Goal: Find specific page/section: Find specific page/section

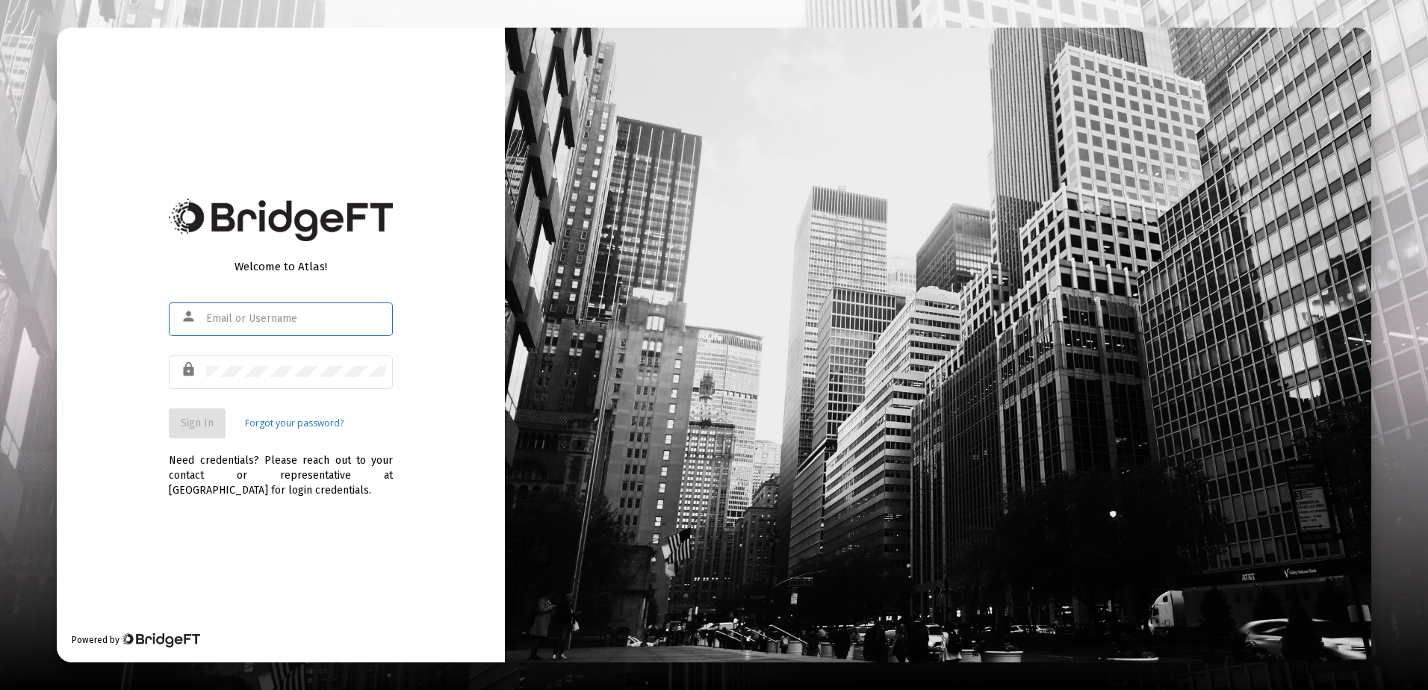
type input "[EMAIL_ADDRESS][DOMAIN_NAME]"
click at [192, 423] on span "Sign In" at bounding box center [197, 423] width 33 height 13
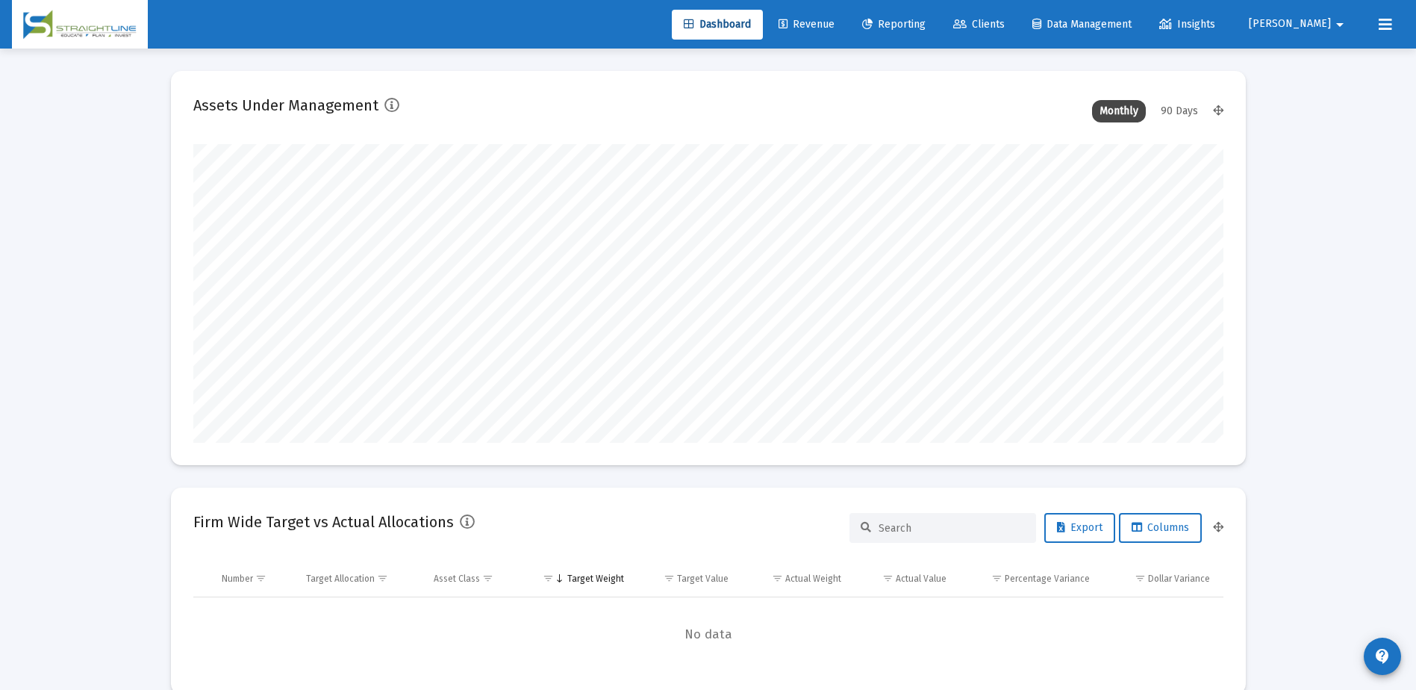
scroll to position [299, 555]
click at [926, 24] on span "Reporting" at bounding box center [893, 24] width 63 height 13
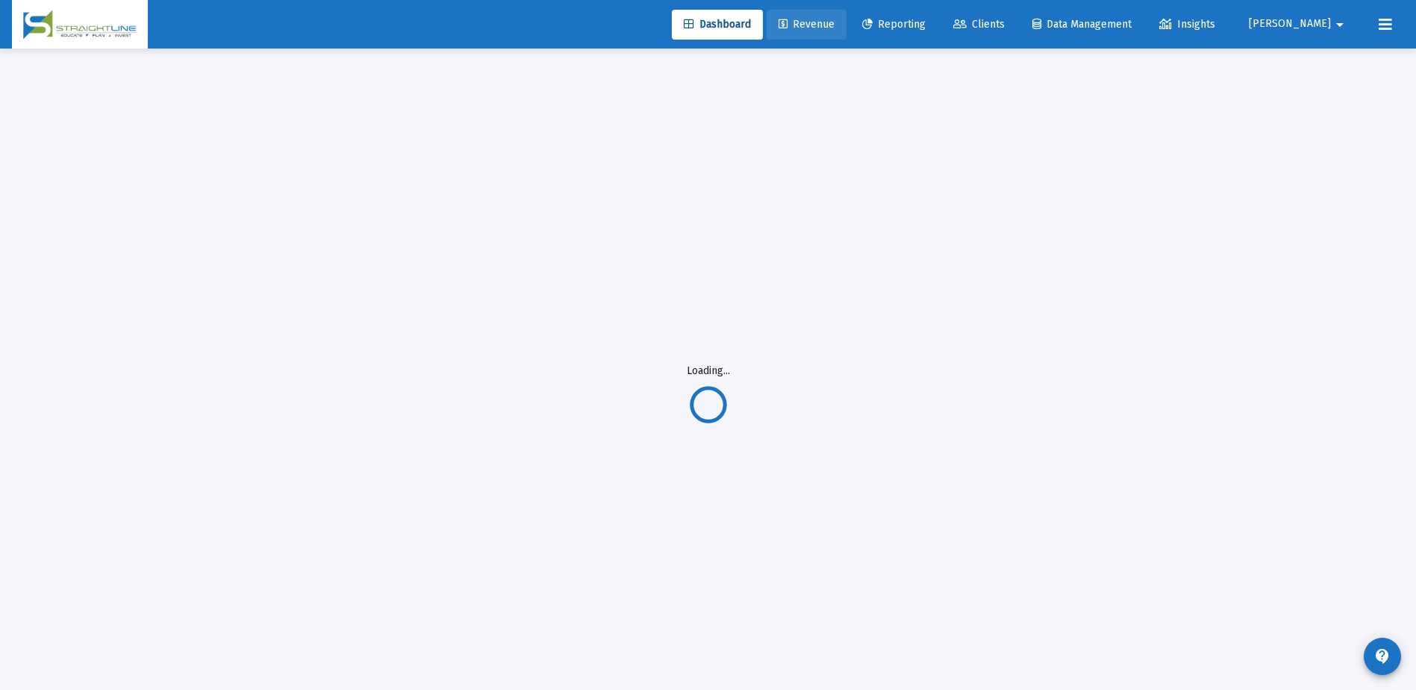
click at [847, 31] on link "Revenue" at bounding box center [807, 25] width 80 height 30
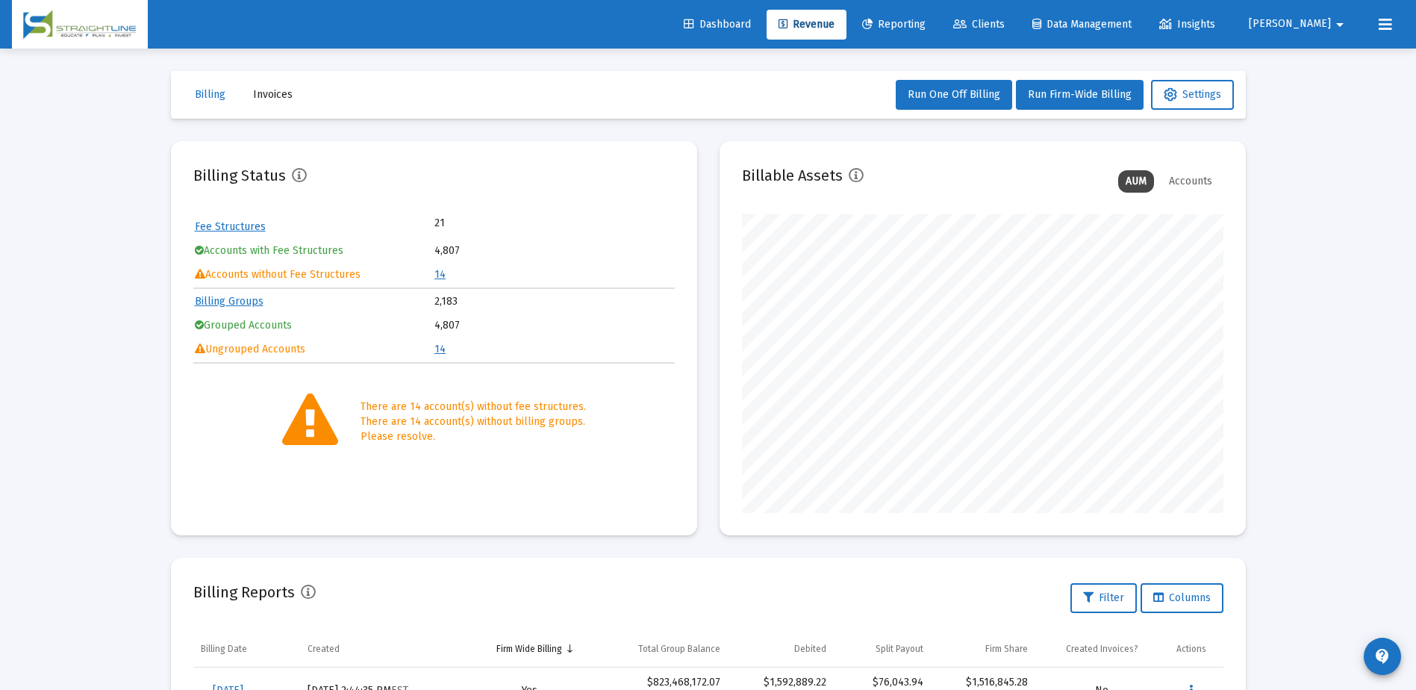
scroll to position [299, 482]
click at [442, 274] on link "14" at bounding box center [440, 274] width 11 height 13
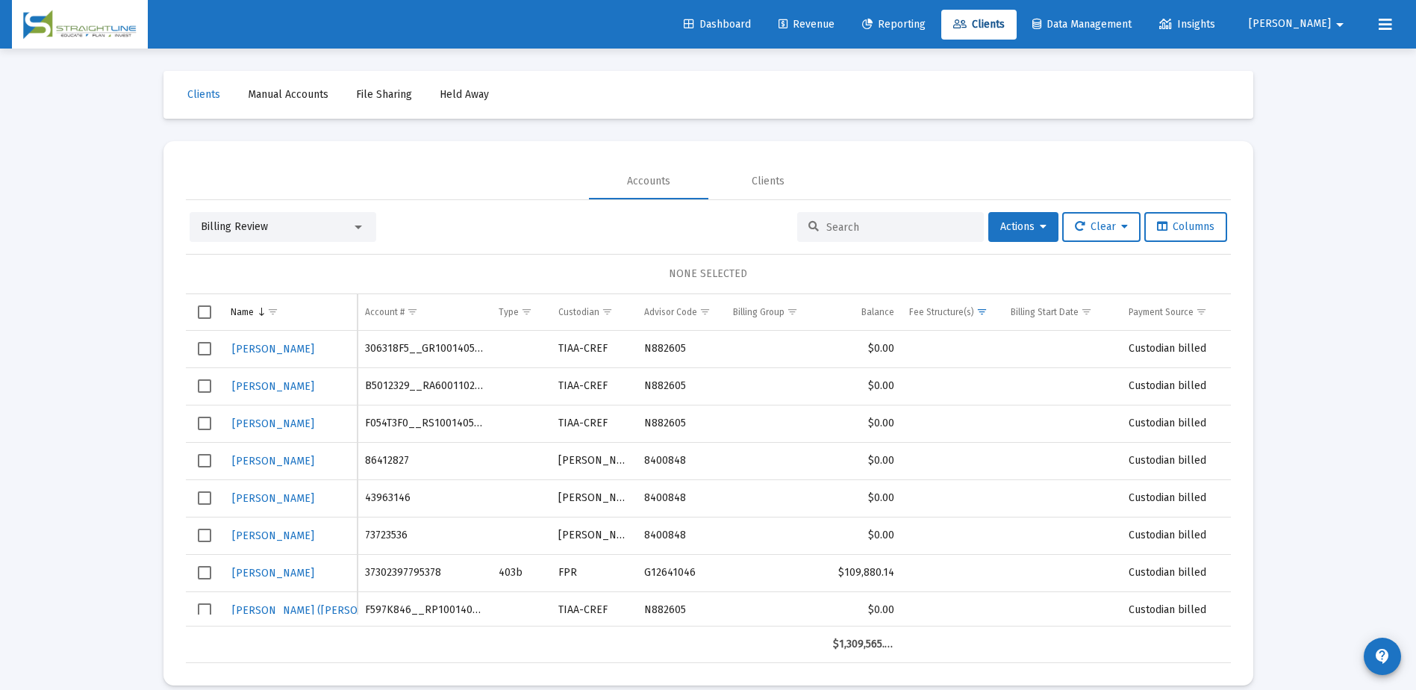
click at [340, 226] on div "Billing Review" at bounding box center [276, 227] width 151 height 15
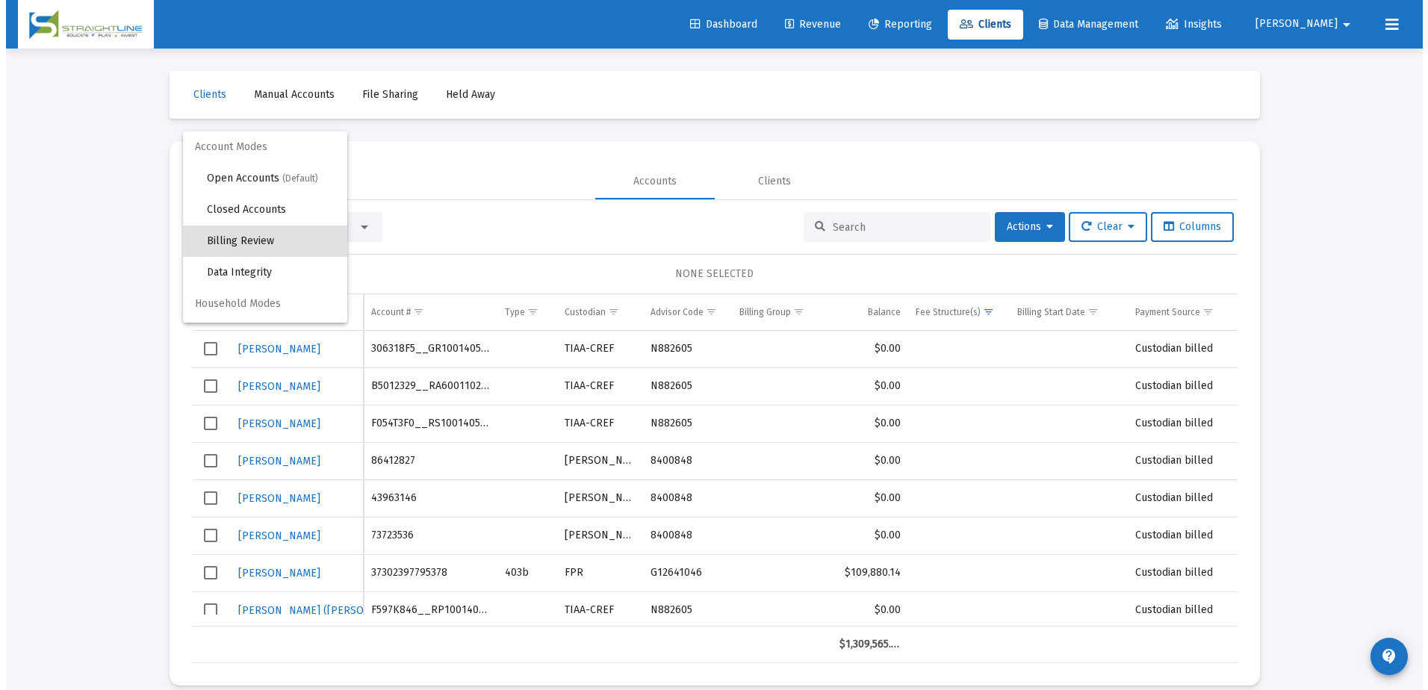
scroll to position [14, 0]
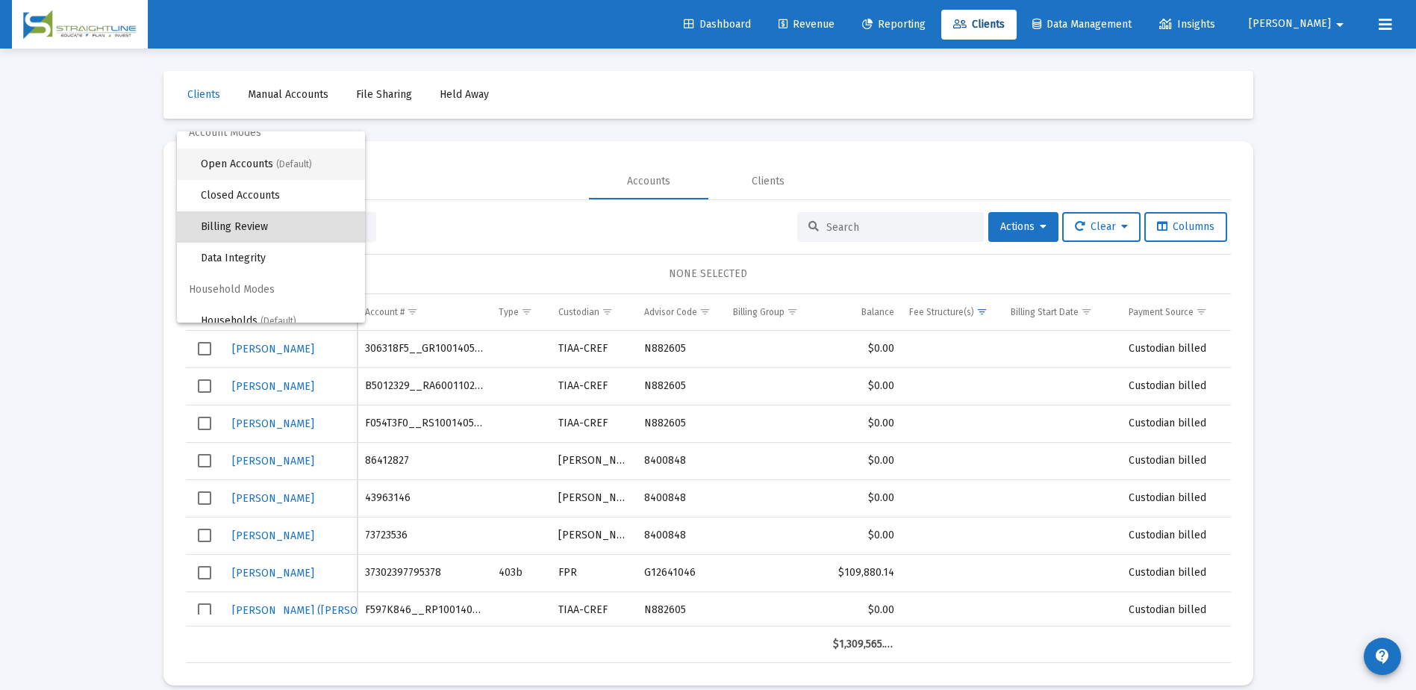
click at [290, 168] on span "(Default)" at bounding box center [294, 164] width 36 height 10
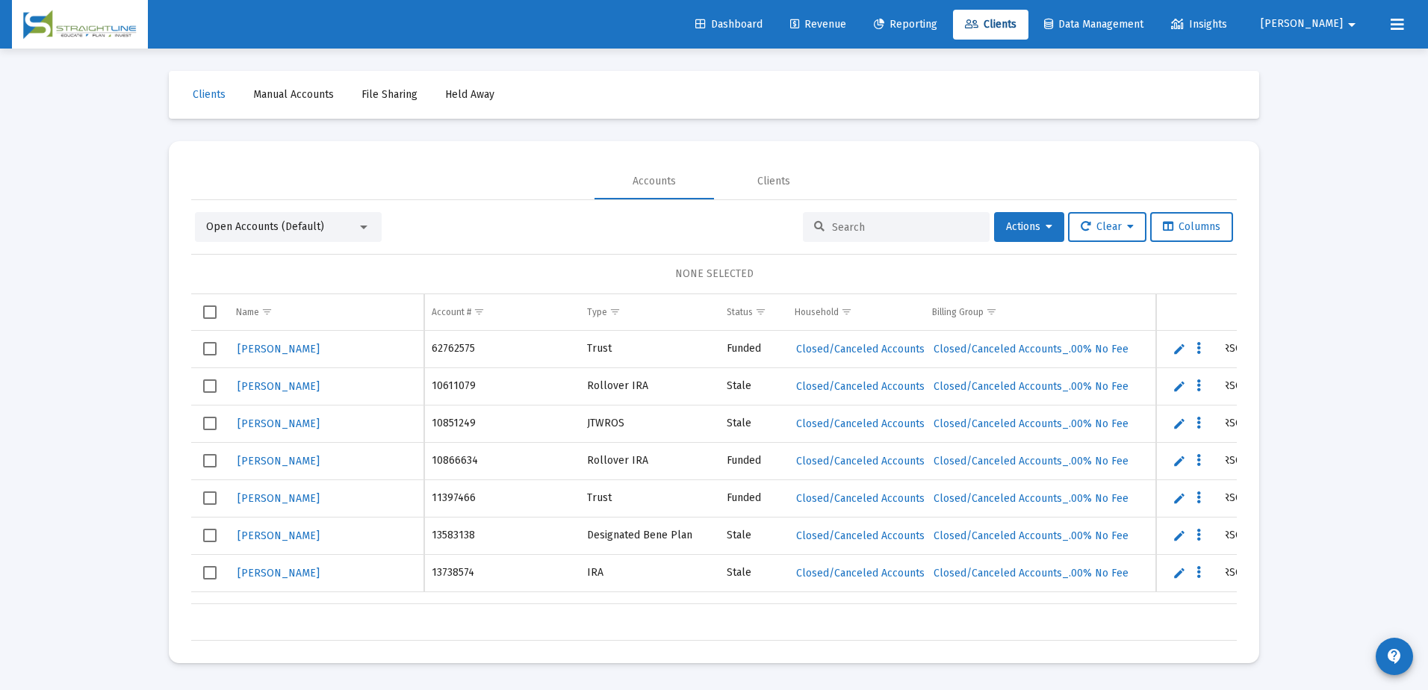
click at [911, 232] on input at bounding box center [905, 227] width 146 height 13
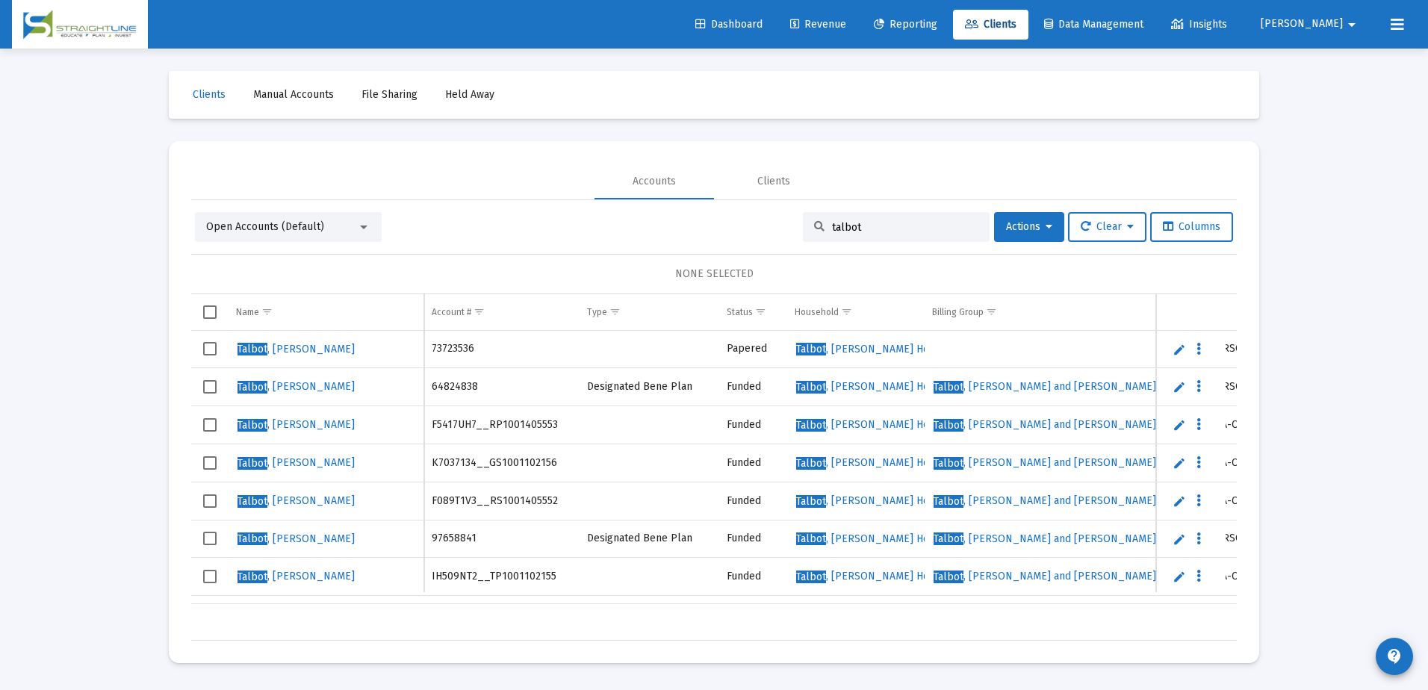
type input "talbot"
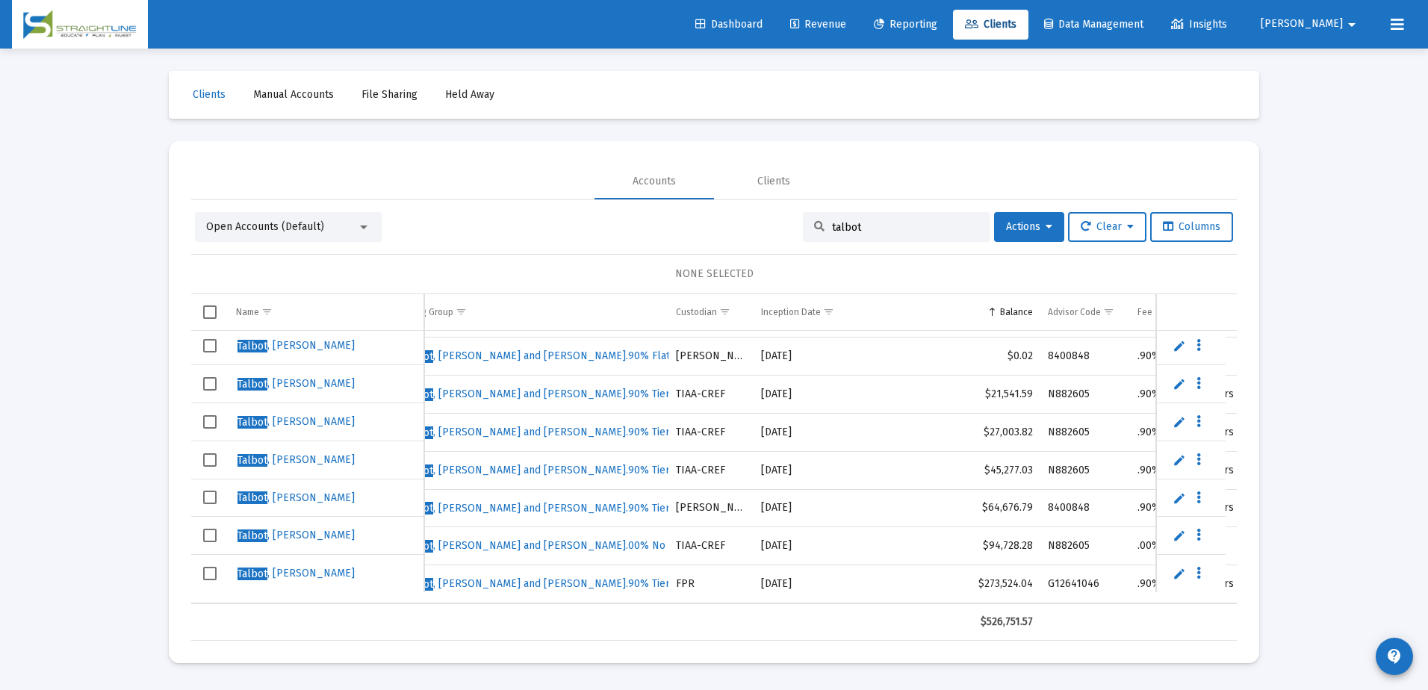
scroll to position [0, 235]
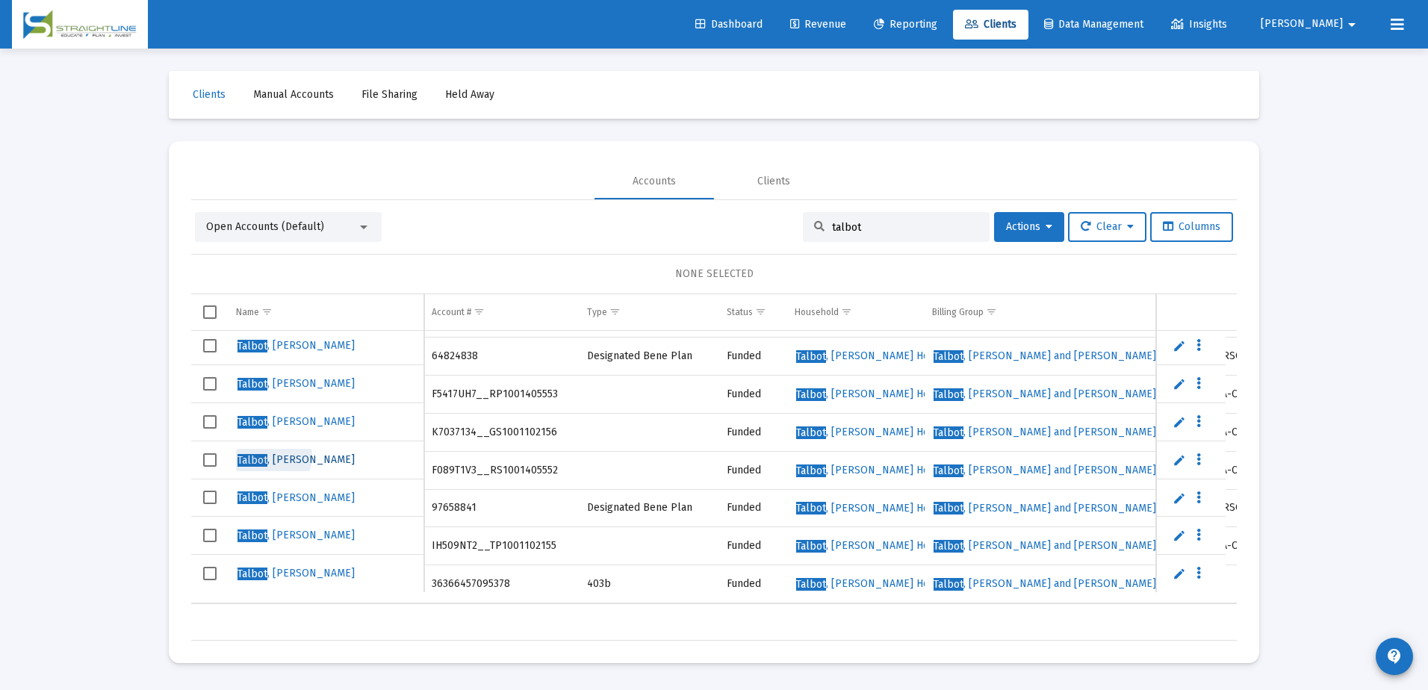
click at [269, 456] on span "[PERSON_NAME]" at bounding box center [295, 459] width 117 height 13
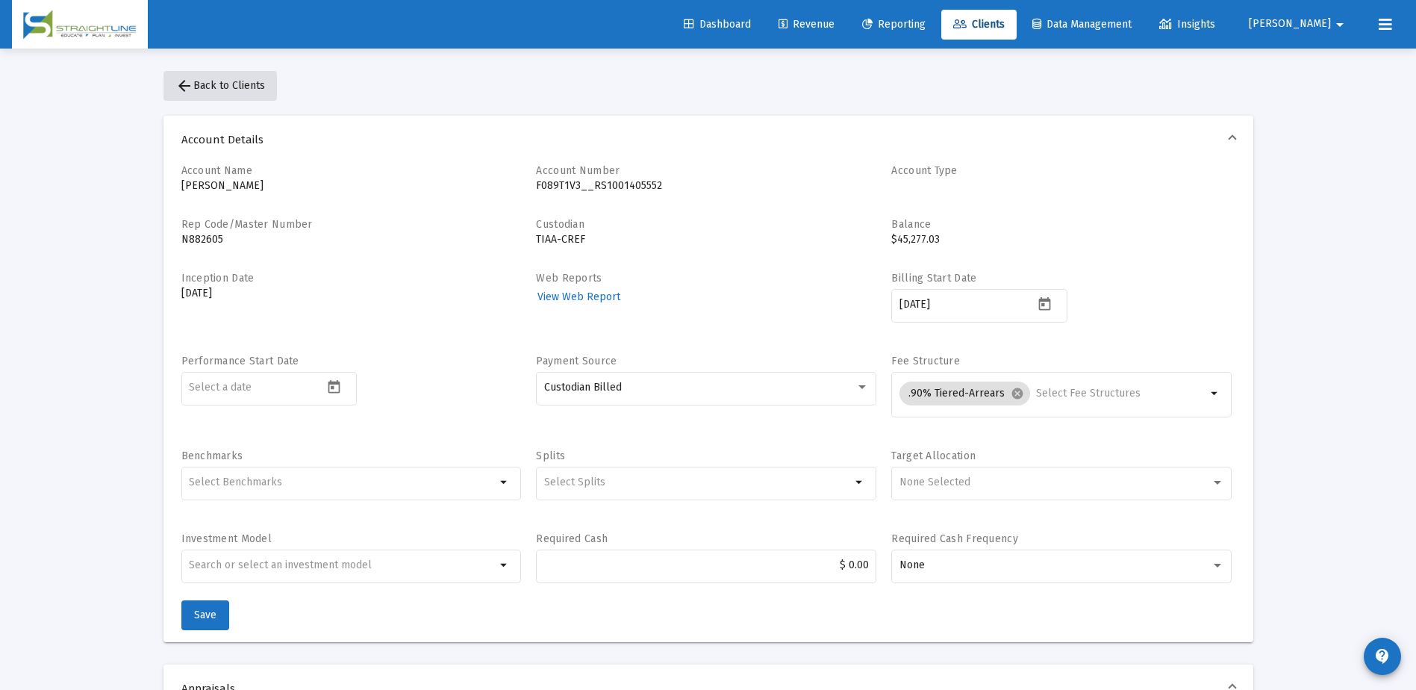
click at [199, 93] on button "arrow_back Back to Clients" at bounding box center [220, 86] width 113 height 30
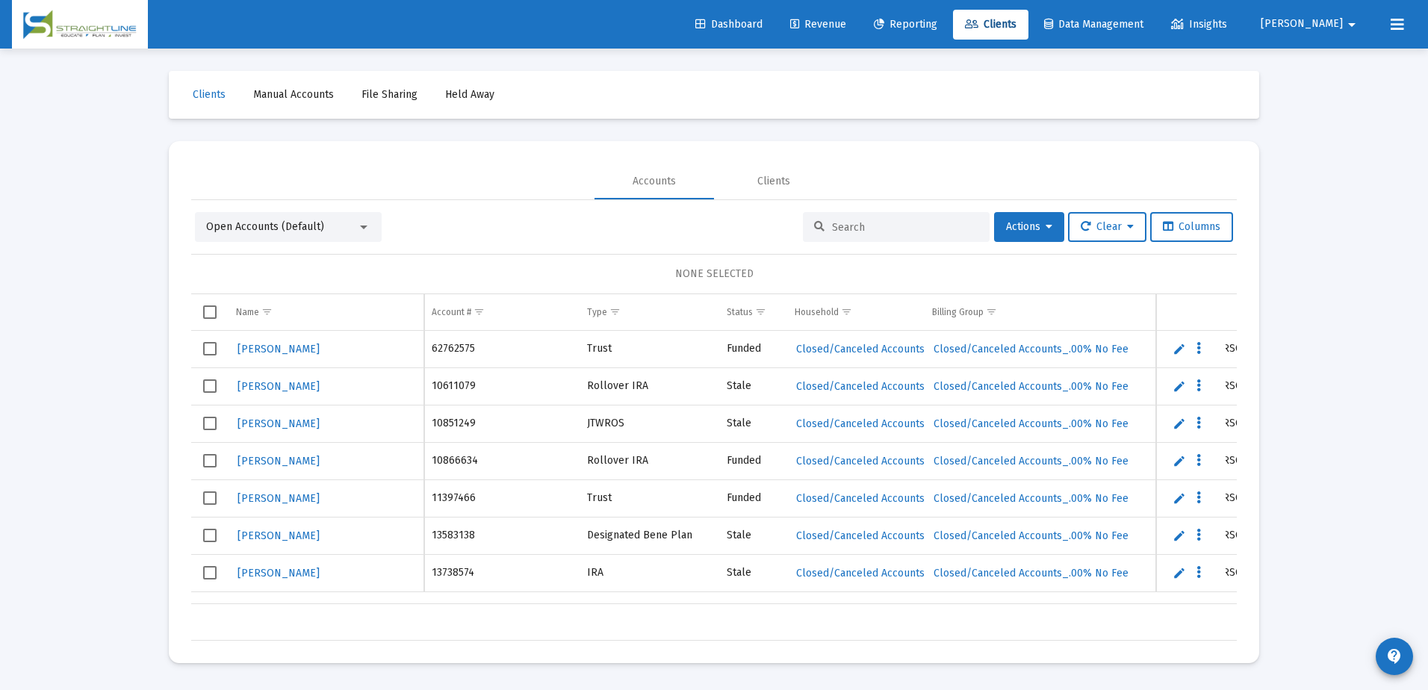
scroll to position [0, 18]
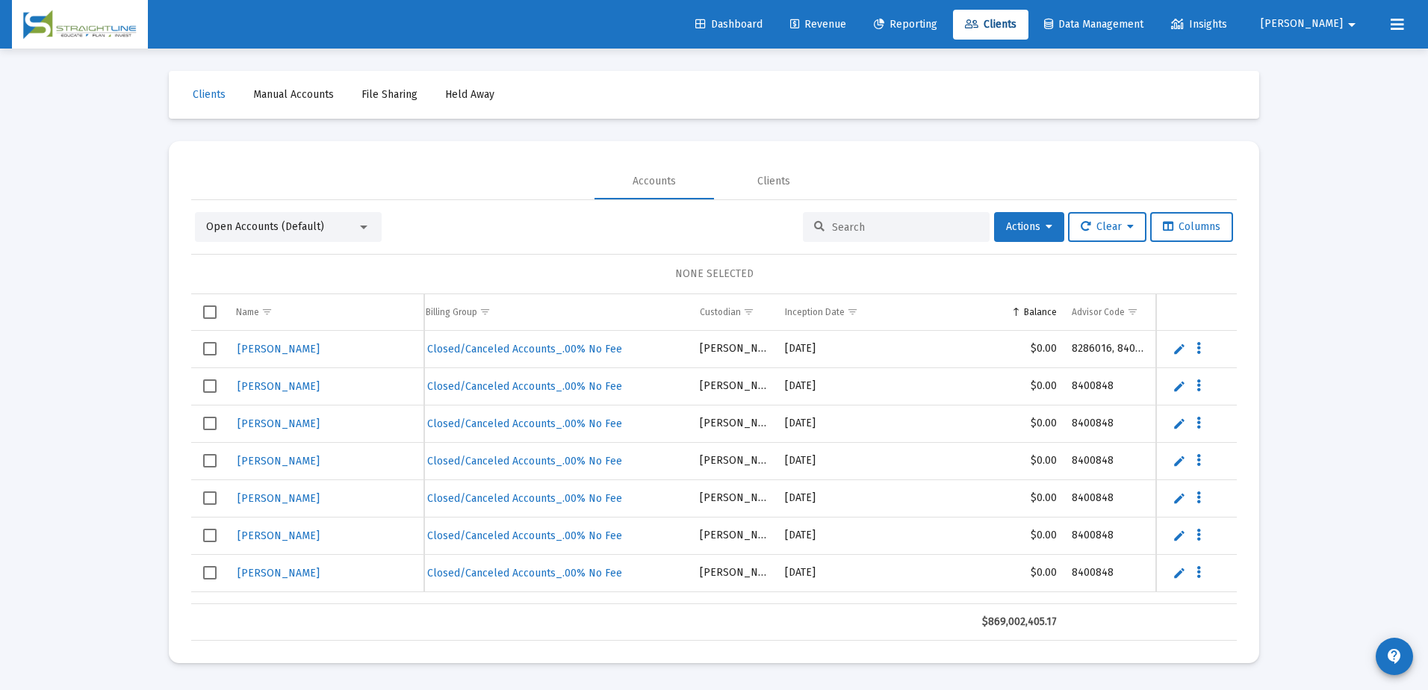
click at [865, 230] on input at bounding box center [905, 227] width 146 height 13
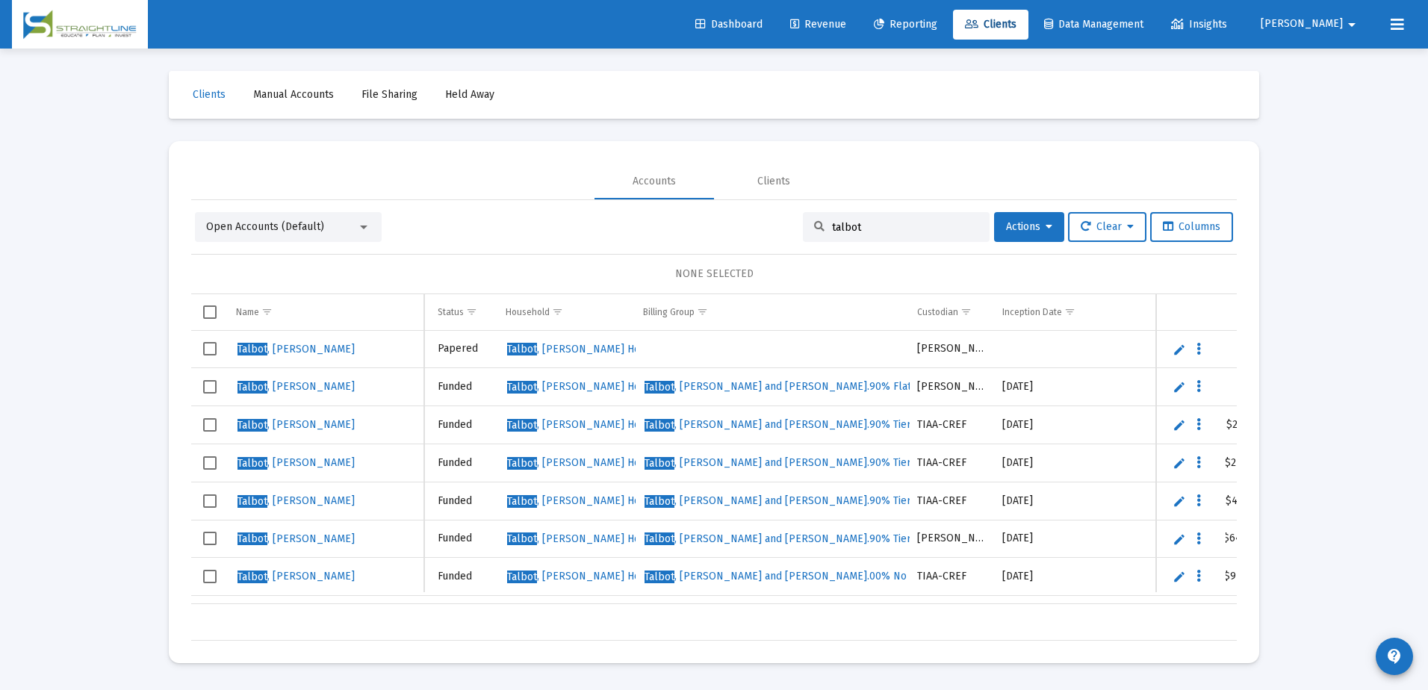
type input "talbot"
